Goal: Information Seeking & Learning: Learn about a topic

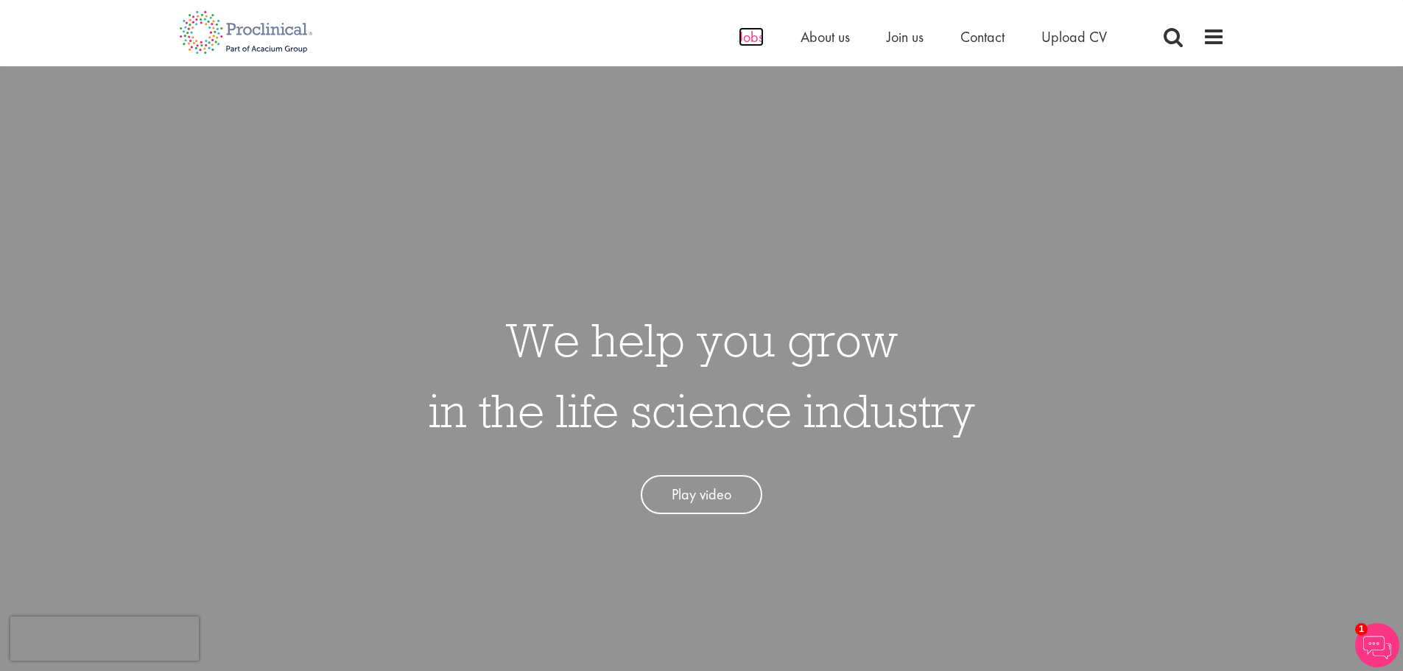
click at [746, 34] on span "Jobs" at bounding box center [751, 36] width 25 height 19
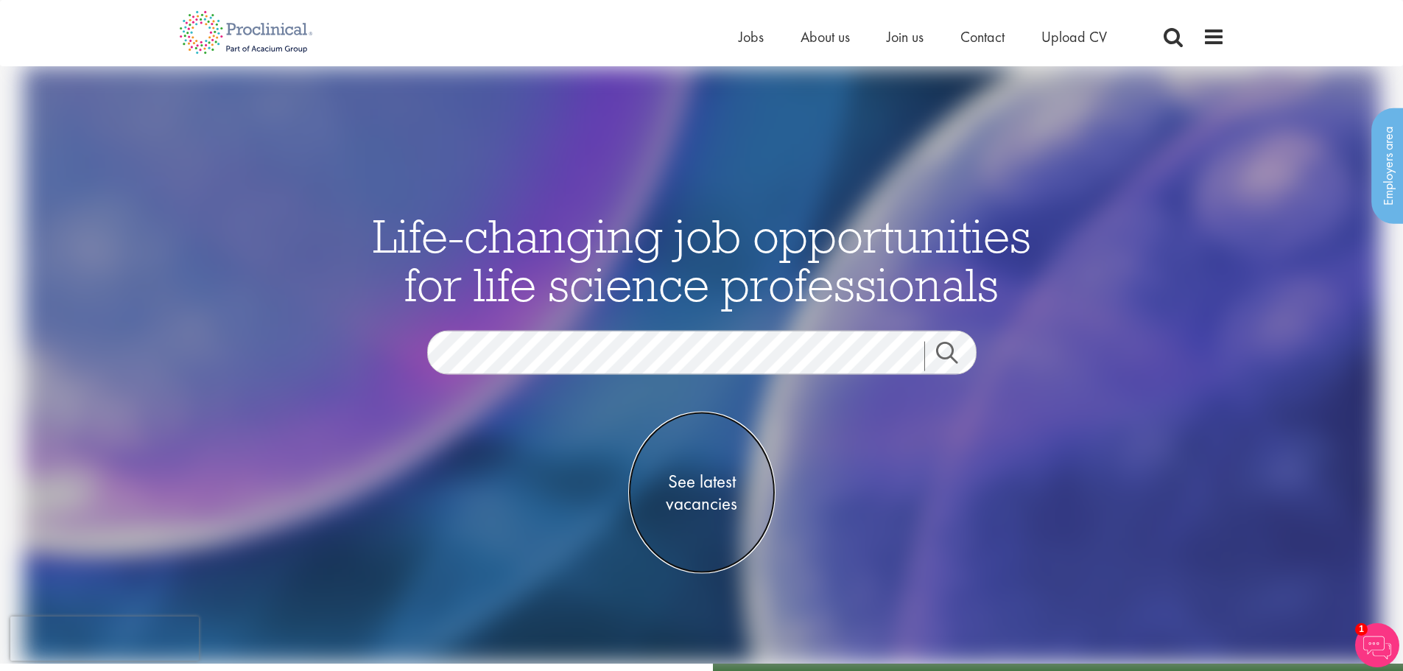
click at [711, 494] on span "See latest vacancies" at bounding box center [701, 493] width 147 height 44
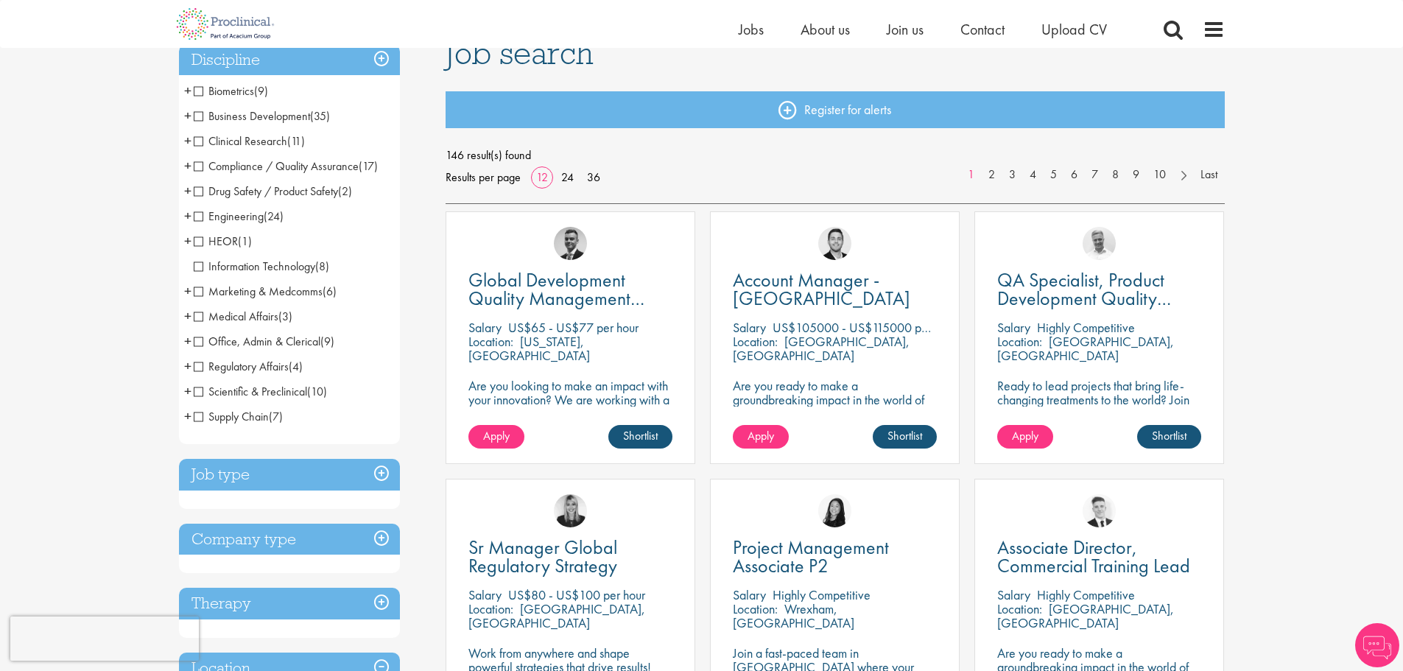
scroll to position [122, 0]
click at [194, 267] on span "Information Technology" at bounding box center [255, 265] width 122 height 15
